Goal: Register for event/course

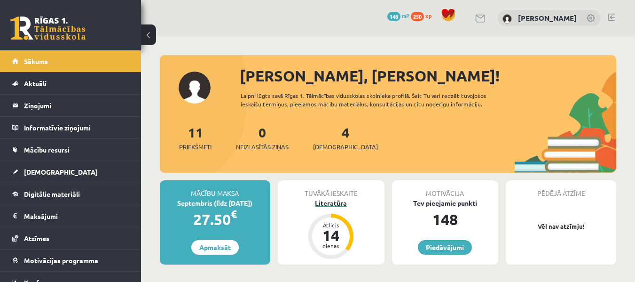
click at [327, 203] on div "Literatūra" at bounding box center [331, 203] width 107 height 10
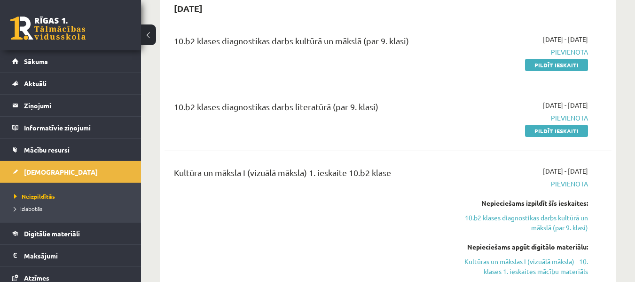
scroll to position [282, 0]
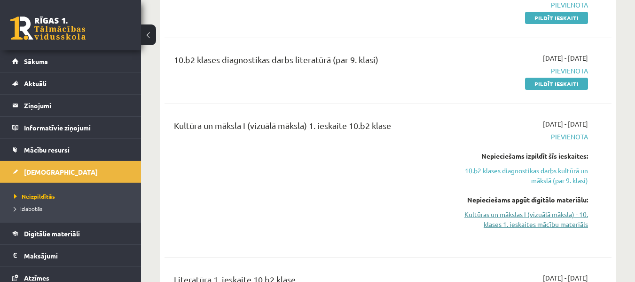
click at [501, 211] on link "Kultūras un mākslas I (vizuālā māksla) - 10. klases 1. ieskaites mācību materiā…" at bounding box center [524, 219] width 129 height 20
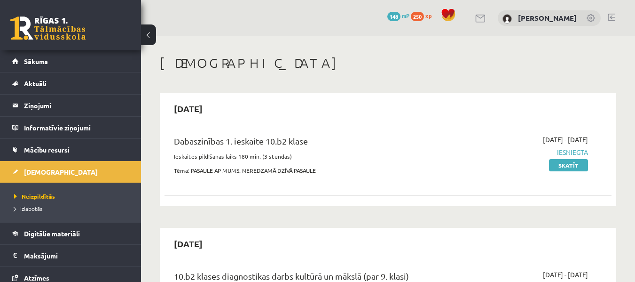
click at [612, 17] on link at bounding box center [611, 18] width 7 height 8
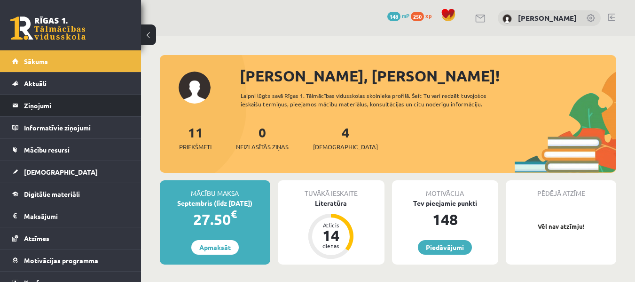
click at [34, 101] on legend "Ziņojumi 0" at bounding box center [76, 106] width 105 height 22
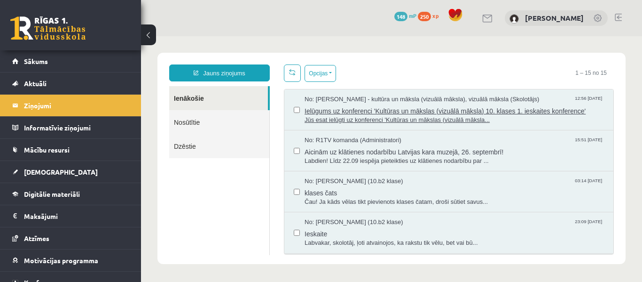
click at [358, 110] on span "Ielūgums uz konferenci 'Kultūras un mākslas (vizuālā māksla) 10. klases 1. iesk…" at bounding box center [455, 110] width 300 height 12
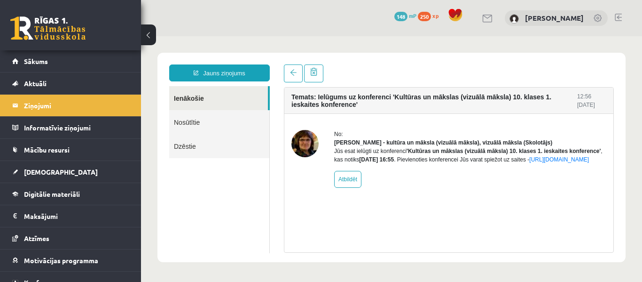
click at [307, 138] on img at bounding box center [305, 143] width 27 height 27
click at [557, 124] on div "No: Ilze Kolka - kultūra un māksla (vizuālā māksla), vizuālā māksla (Skolotājs)…" at bounding box center [449, 159] width 329 height 90
click at [530, 163] on link "https://eskola.r1tv.lv/conferences/4499/join" at bounding box center [560, 159] width 60 height 7
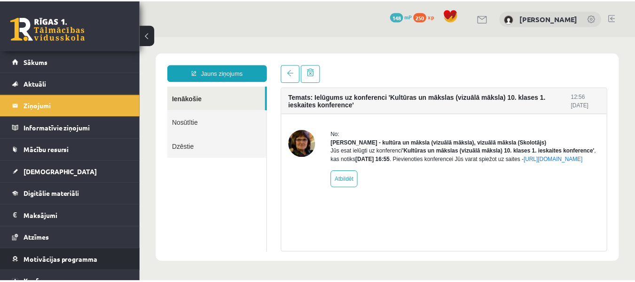
scroll to position [33, 0]
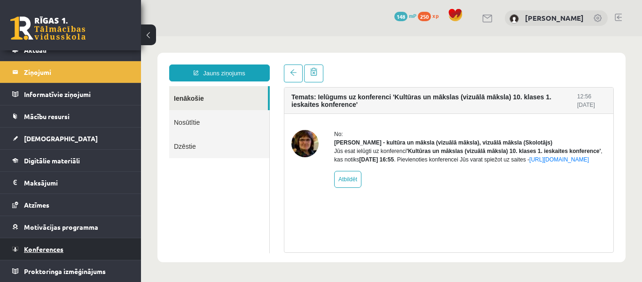
click at [41, 246] on span "Konferences" at bounding box center [44, 249] width 40 height 8
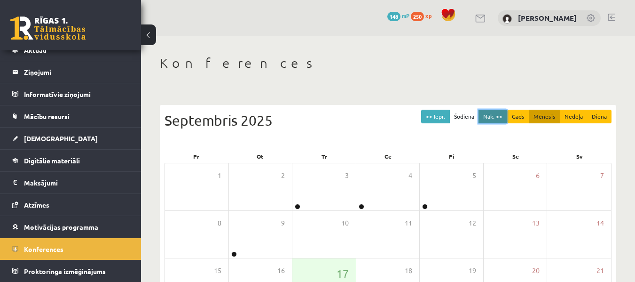
click at [502, 115] on button "Nāk. >>" at bounding box center [493, 117] width 29 height 14
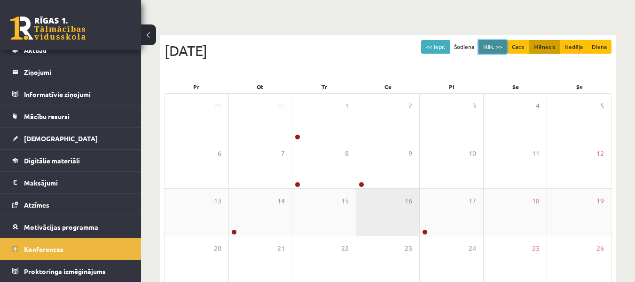
scroll to position [94, 0]
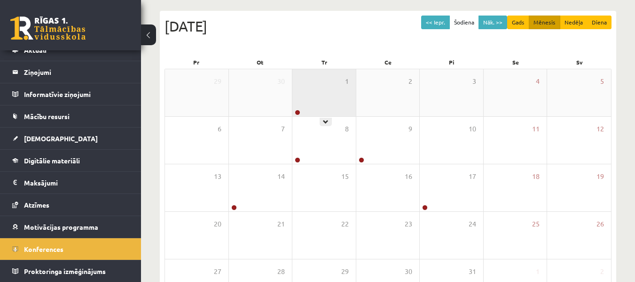
click at [316, 94] on div "1" at bounding box center [324, 92] width 63 height 47
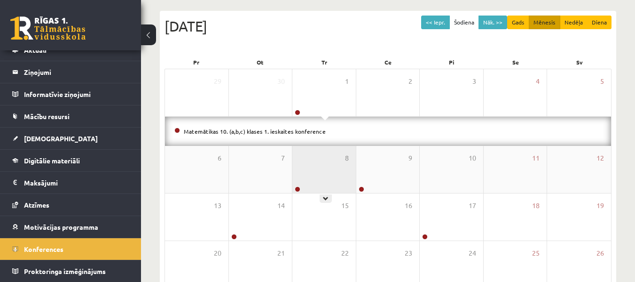
click at [324, 175] on div "8" at bounding box center [324, 169] width 63 height 47
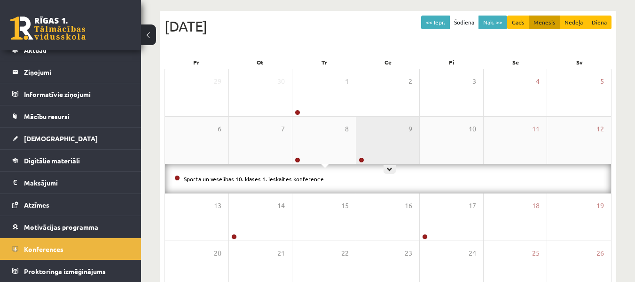
click at [378, 145] on div "9" at bounding box center [388, 140] width 63 height 47
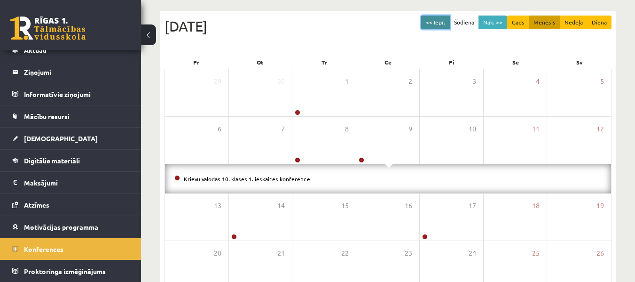
click at [439, 26] on button "<< Iepr." at bounding box center [435, 23] width 29 height 14
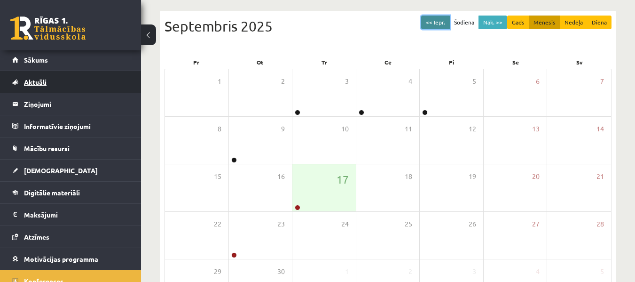
scroll to position [0, 0]
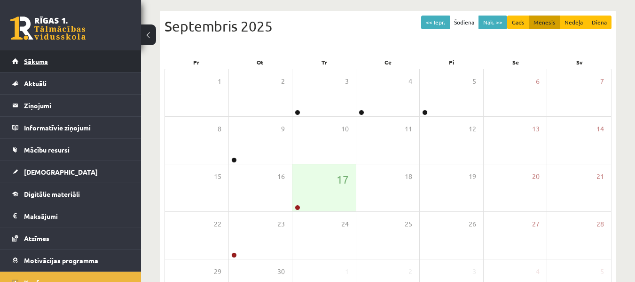
click at [44, 61] on span "Sākums" at bounding box center [36, 61] width 24 height 8
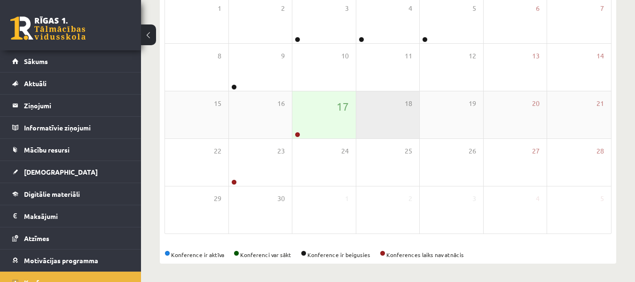
scroll to position [205, 0]
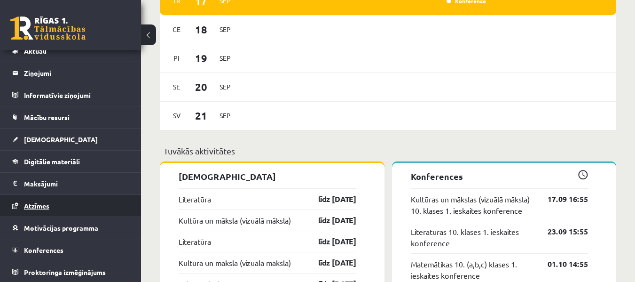
scroll to position [33, 0]
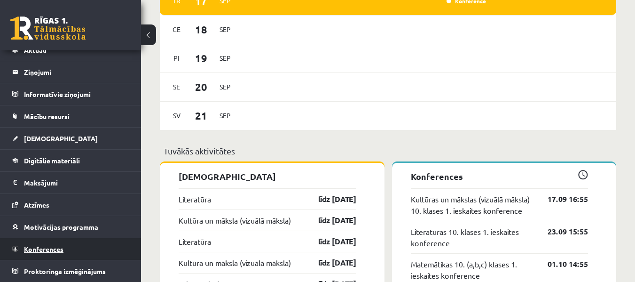
click at [40, 241] on link "Konferences" at bounding box center [70, 249] width 117 height 22
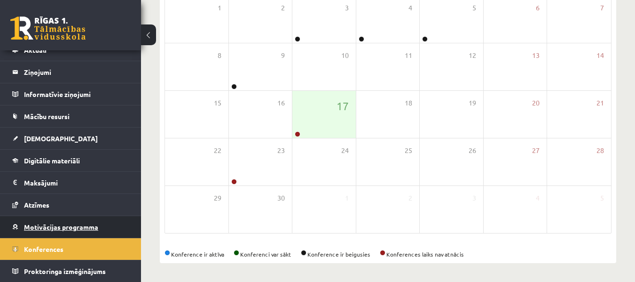
scroll to position [168, 0]
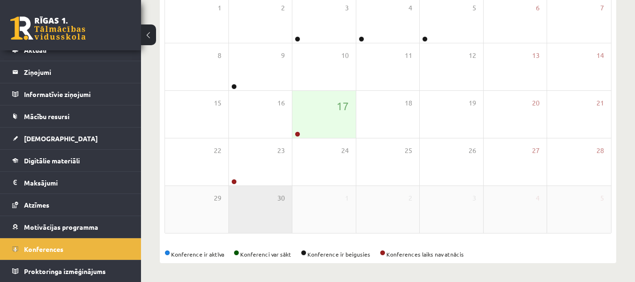
click at [230, 186] on div "30" at bounding box center [260, 209] width 63 height 47
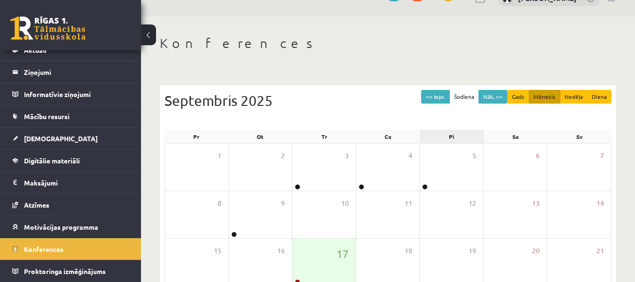
scroll to position [0, 0]
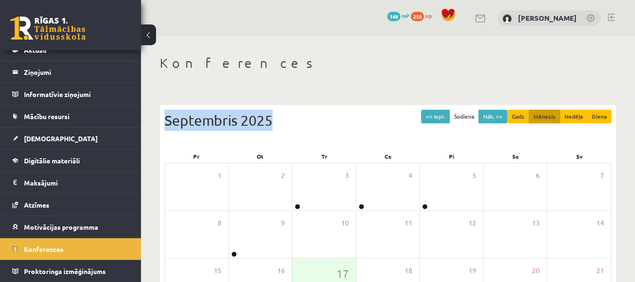
drag, startPoint x: 332, startPoint y: 59, endPoint x: 330, endPoint y: 106, distance: 46.6
click at [330, 106] on div "Konferences << Iepr. Šodiena Nāk. >> Gads Mēnesis Nedēļa Diena [DATE] Pr Ot Tr …" at bounding box center [388, 242] width 494 height 413
click at [368, 69] on h1 "Konferences" at bounding box center [388, 63] width 457 height 16
click at [410, 40] on div "Konferences << Iepr. Šodiena Nāk. >> Gads Mēnesis Nedēļa Diena [DATE] Pr Ot Tr …" at bounding box center [388, 242] width 494 height 413
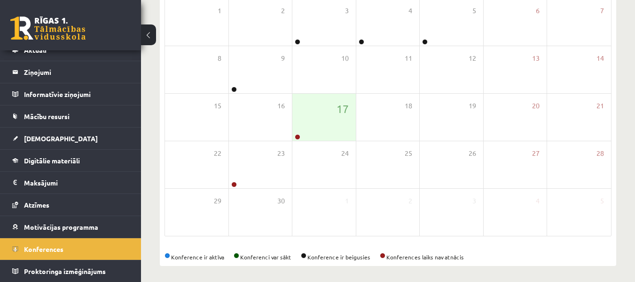
scroll to position [168, 0]
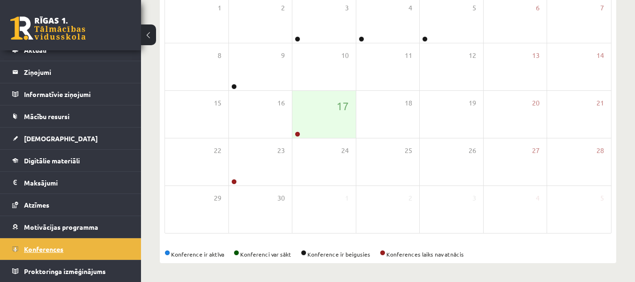
click at [92, 253] on link "Konferences" at bounding box center [70, 249] width 117 height 22
click at [318, 118] on div "17" at bounding box center [324, 114] width 63 height 47
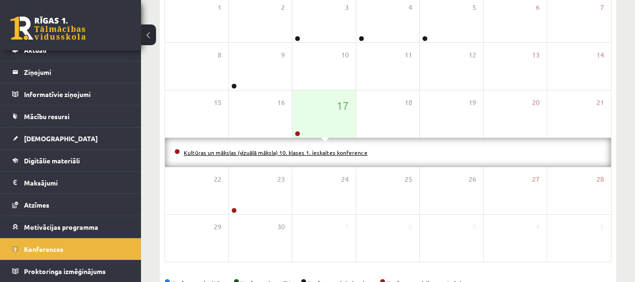
click at [264, 153] on link "Kultūras un mākslas (vizuālā māksla) 10. klases 1. ieskaites konference" at bounding box center [276, 153] width 184 height 8
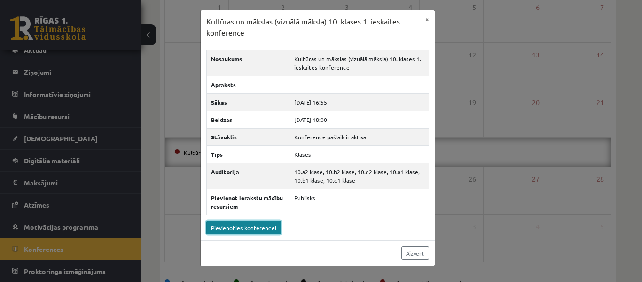
click at [223, 229] on link "Pievienoties konferencei" at bounding box center [243, 228] width 75 height 14
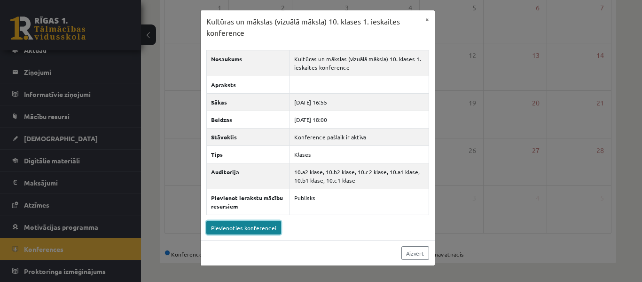
click at [214, 228] on link "Pievienoties konferencei" at bounding box center [243, 228] width 75 height 14
click at [238, 226] on link "Pievienoties konferencei" at bounding box center [243, 228] width 75 height 14
click at [245, 229] on link "Pievienoties konferencei" at bounding box center [243, 228] width 75 height 14
click at [425, 17] on button "×" at bounding box center [427, 19] width 15 height 18
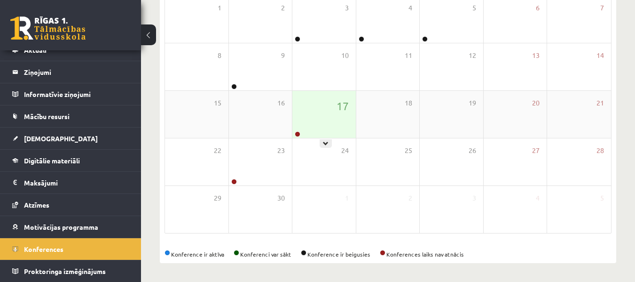
click at [324, 123] on div "17" at bounding box center [324, 114] width 63 height 47
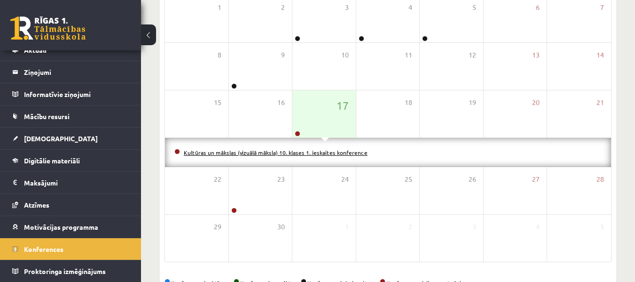
click at [255, 153] on link "Kultūras un mākslas (vizuālā māksla) 10. klases 1. ieskaites konference" at bounding box center [276, 153] width 184 height 8
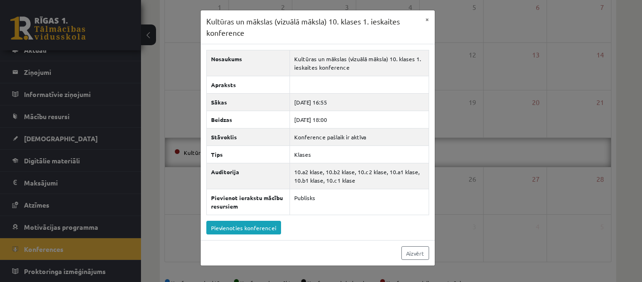
click at [491, 152] on div "Kultūras un mākslas (vizuālā māksla) 10. klases 1. ieskaites konference × Nosau…" at bounding box center [321, 141] width 642 height 282
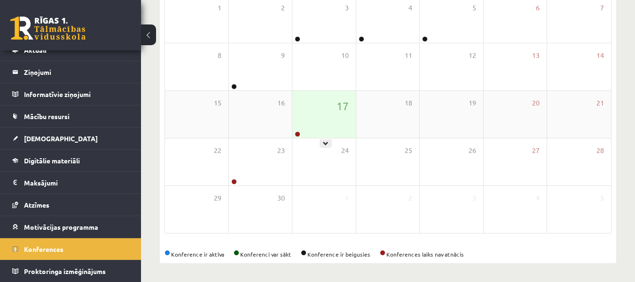
click at [328, 120] on div "17" at bounding box center [324, 114] width 63 height 47
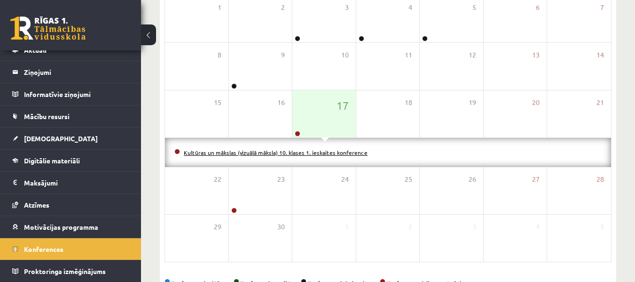
click at [293, 151] on link "Kultūras un mākslas (vizuālā māksla) 10. klases 1. ieskaites konference" at bounding box center [276, 153] width 184 height 8
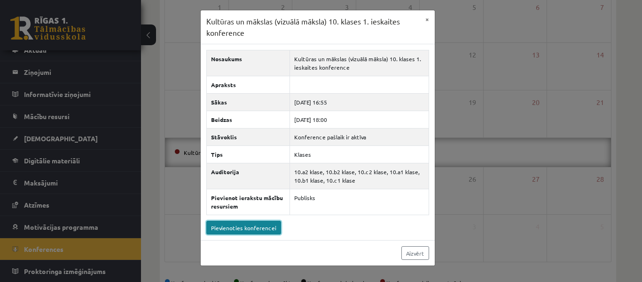
click at [251, 228] on link "Pievienoties konferencei" at bounding box center [243, 228] width 75 height 14
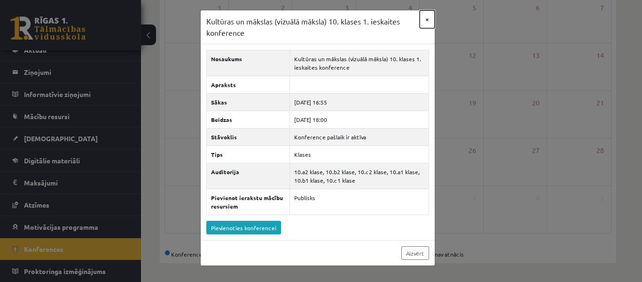
click at [428, 16] on button "×" at bounding box center [427, 19] width 15 height 18
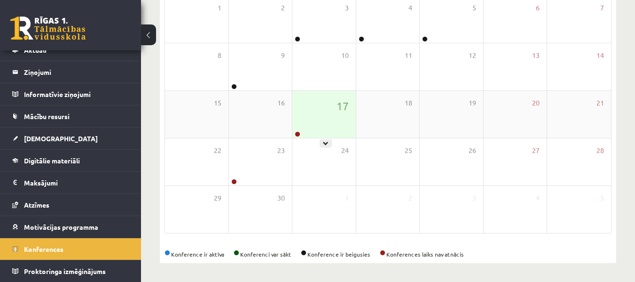
click at [309, 105] on div "17" at bounding box center [324, 114] width 63 height 47
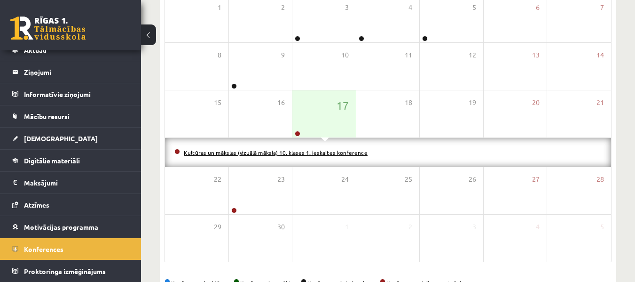
click at [299, 151] on link "Kultūras un mākslas (vizuālā māksla) 10. klases 1. ieskaites konference" at bounding box center [276, 153] width 184 height 8
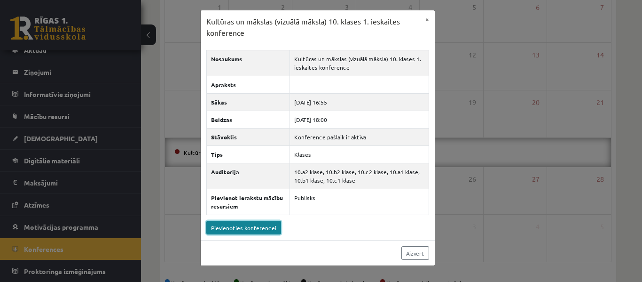
click at [248, 228] on link "Pievienoties konferencei" at bounding box center [243, 228] width 75 height 14
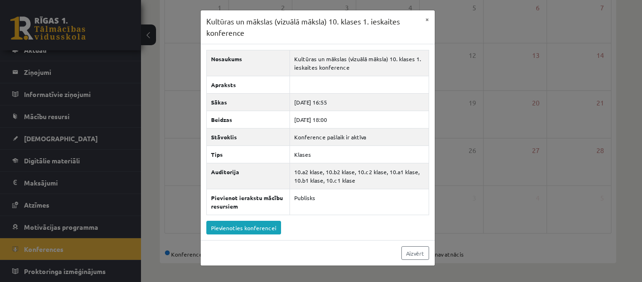
click at [635, 80] on div "Kultūras un mākslas (vizuālā māksla) 10. klases 1. ieskaites konference × Nosau…" at bounding box center [321, 141] width 642 height 282
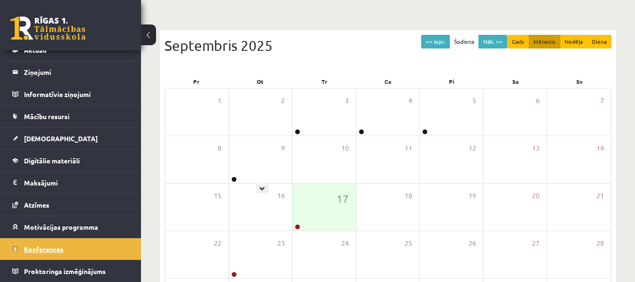
scroll to position [74, 0]
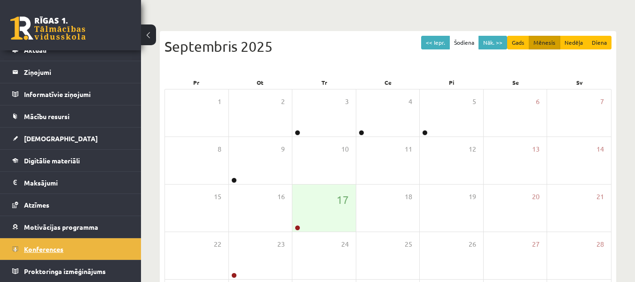
click at [30, 247] on span "Konferences" at bounding box center [44, 249] width 40 height 8
click at [307, 190] on div "17" at bounding box center [324, 207] width 63 height 47
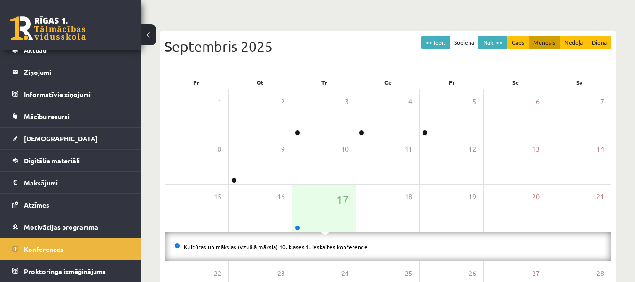
click at [258, 246] on link "Kultūras un mākslas (vizuālā māksla) 10. klases 1. ieskaites konference" at bounding box center [276, 247] width 184 height 8
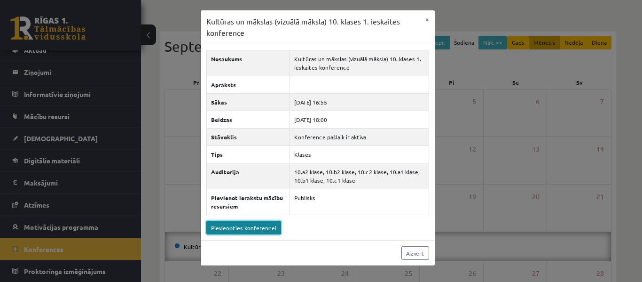
click at [236, 228] on link "Pievienoties konferencei" at bounding box center [243, 228] width 75 height 14
click at [239, 225] on link "Pievienoties konferencei" at bounding box center [243, 228] width 75 height 14
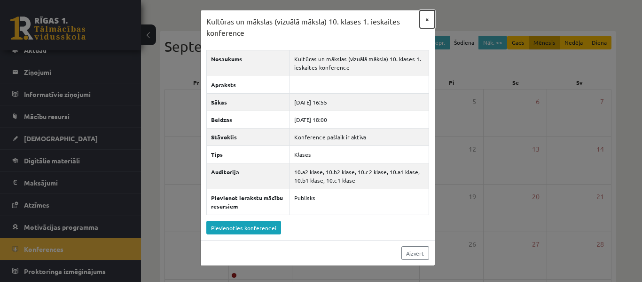
click at [424, 16] on button "×" at bounding box center [427, 19] width 15 height 18
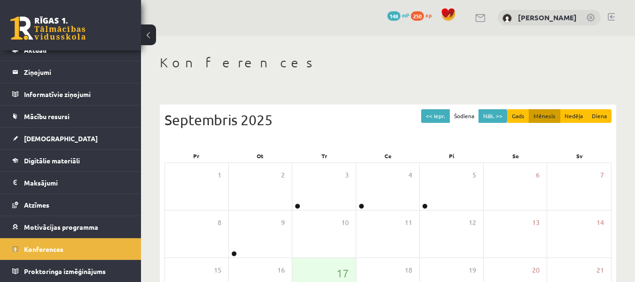
scroll to position [0, 0]
click at [612, 15] on link at bounding box center [611, 18] width 7 height 8
